Goal: Task Accomplishment & Management: Manage account settings

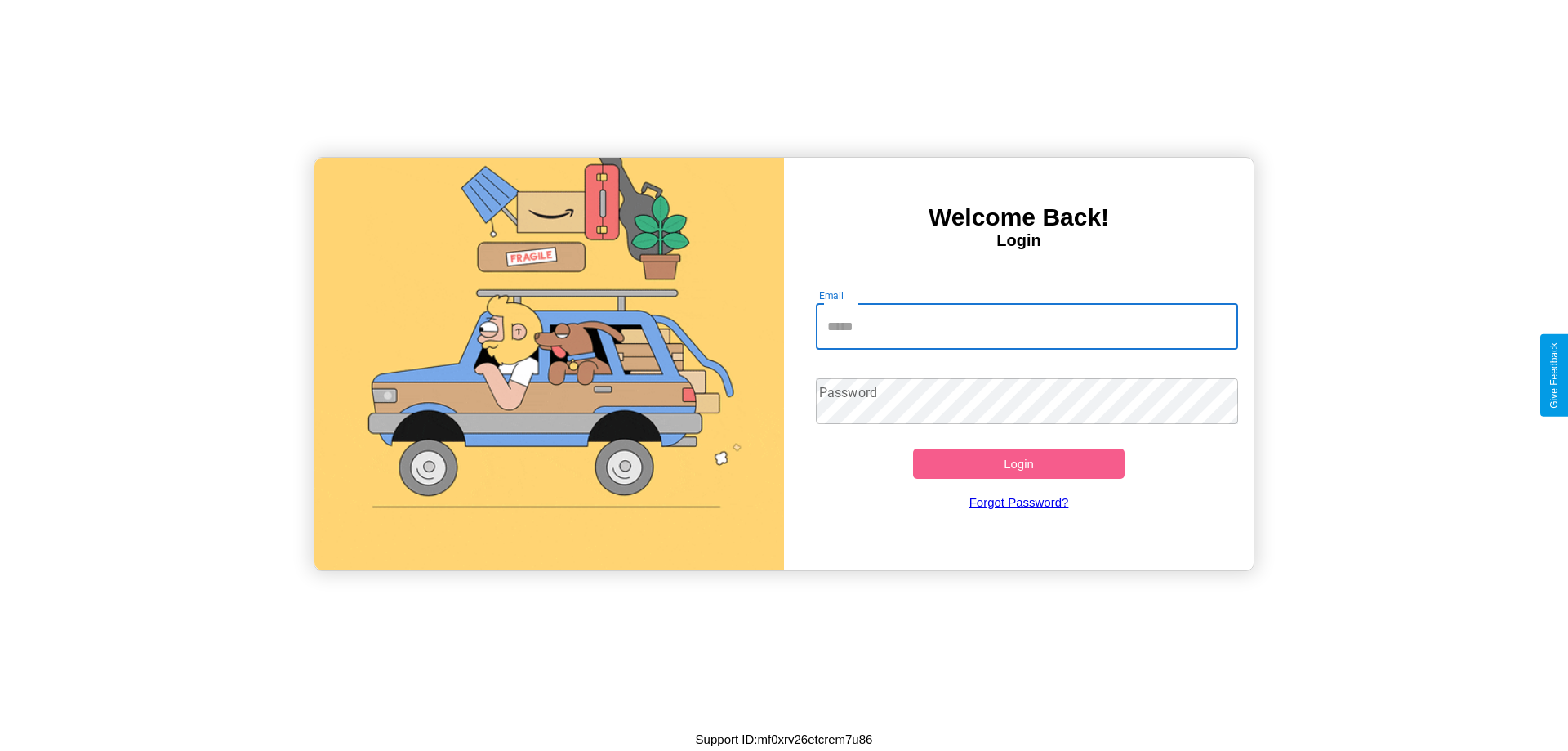
click at [1027, 326] on input "Email" at bounding box center [1028, 326] width 423 height 45
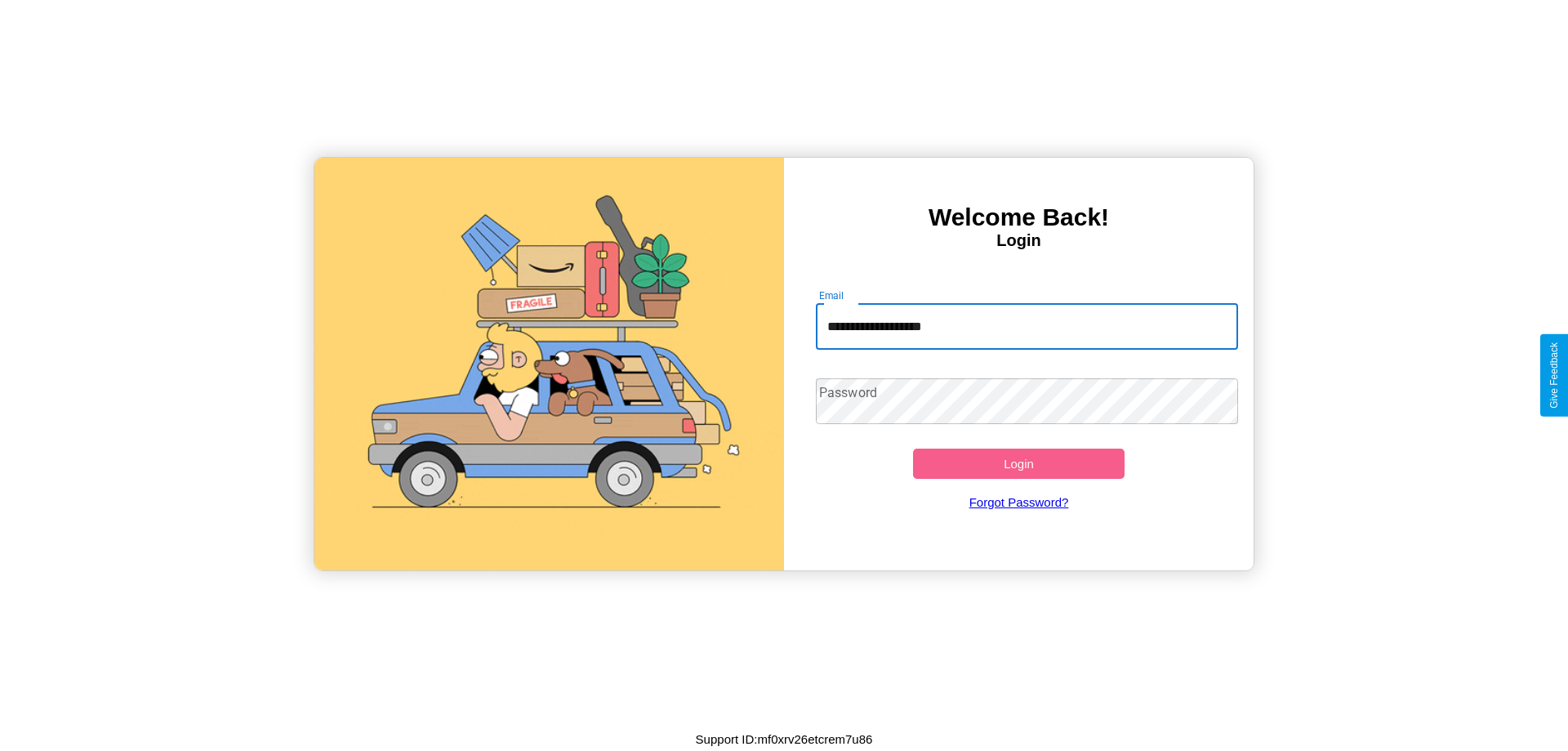
type input "**********"
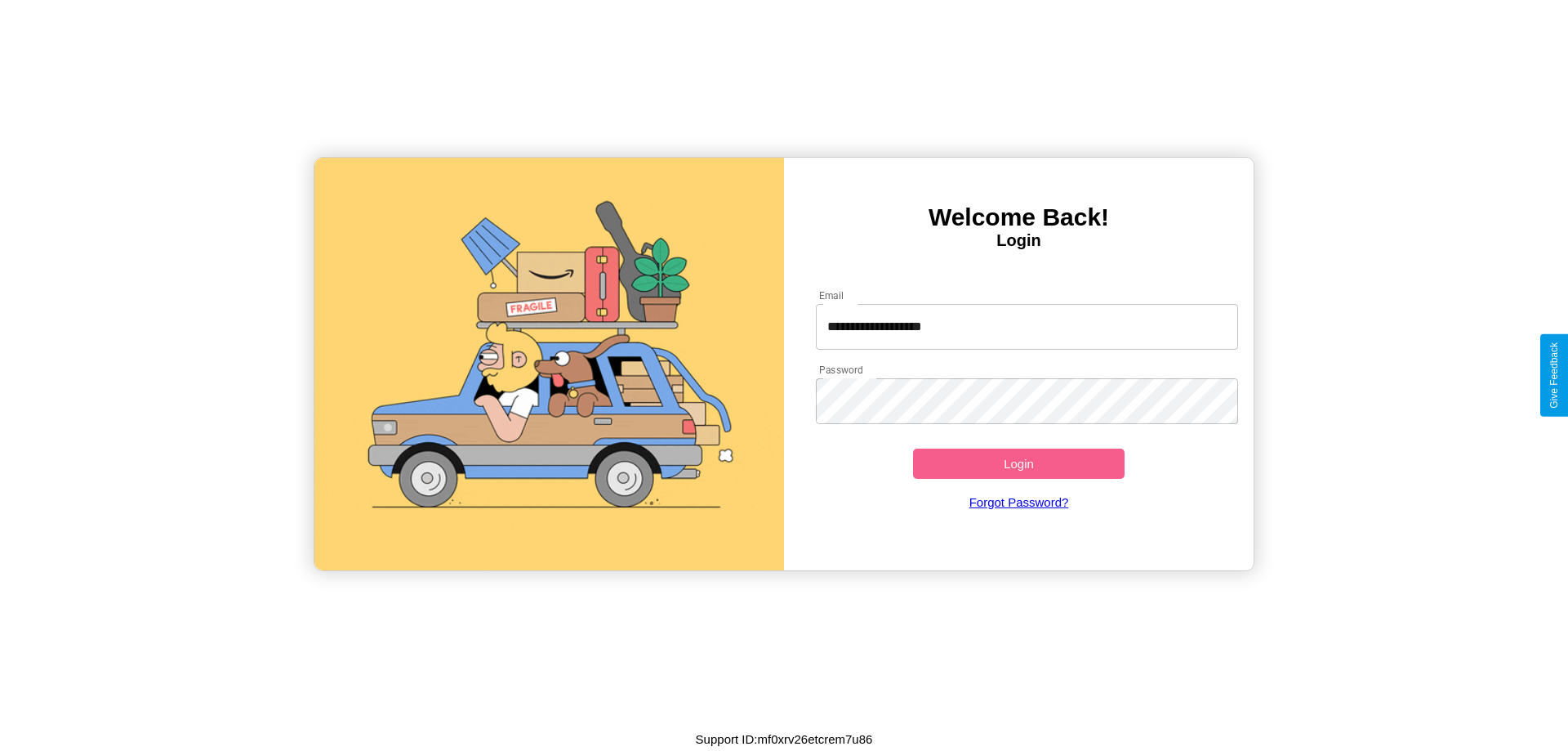
click at [1019, 463] on button "Login" at bounding box center [1018, 463] width 211 height 30
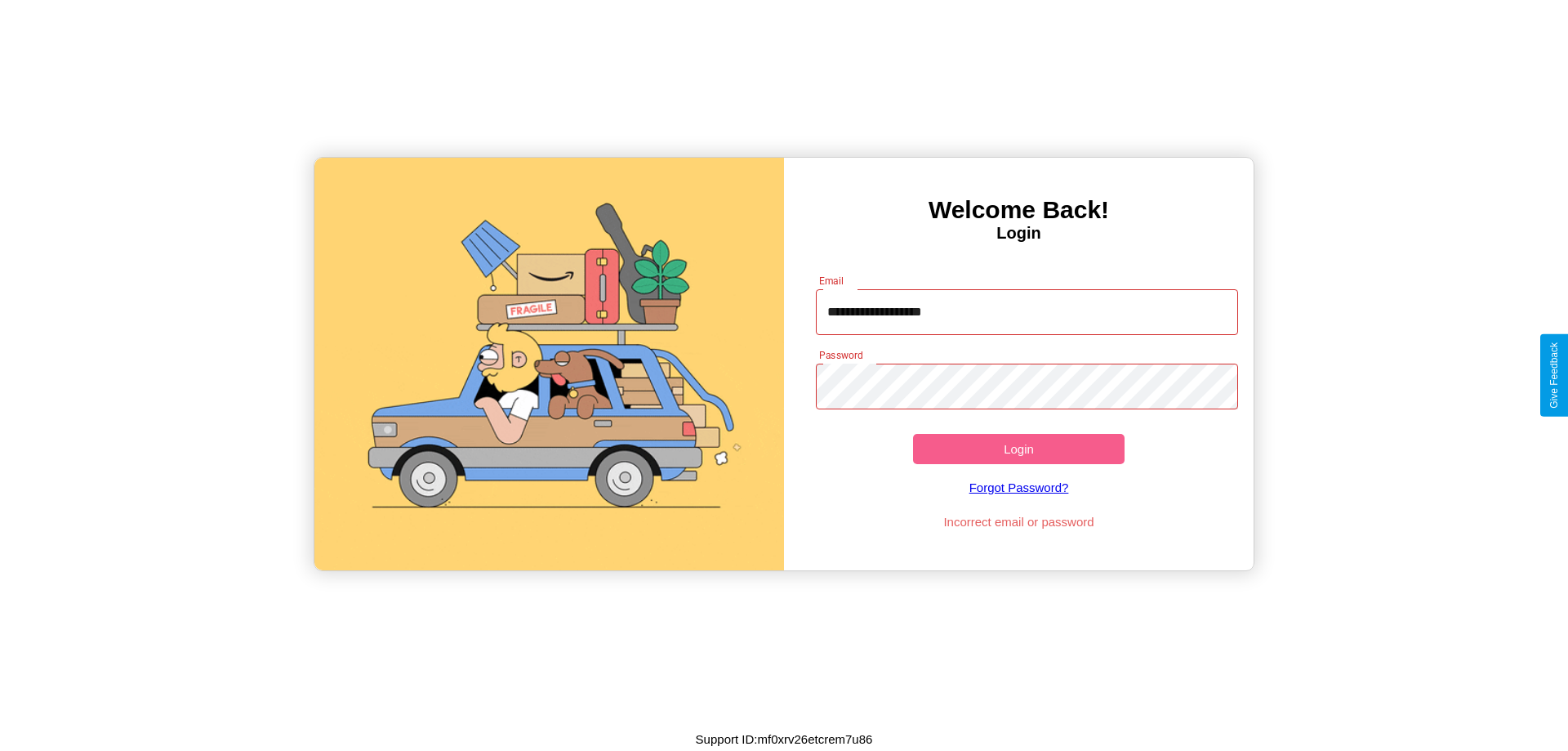
click at [1019, 449] on button "Login" at bounding box center [1018, 448] width 211 height 30
